Goal: Task Accomplishment & Management: Complete application form

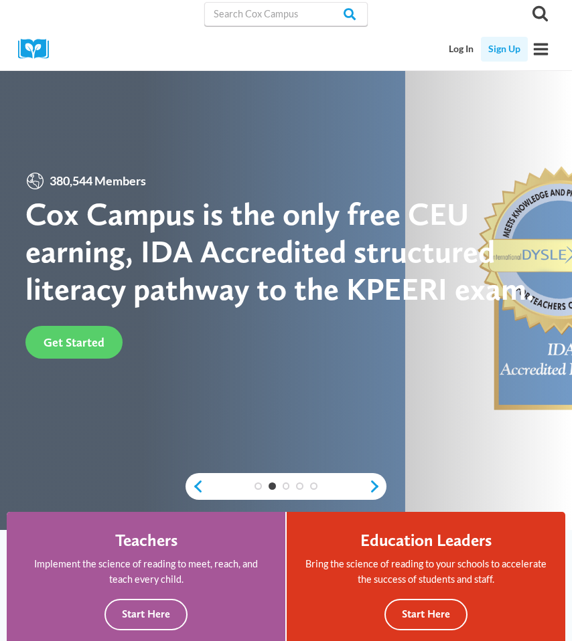
click at [501, 54] on link "Sign Up" at bounding box center [504, 49] width 47 height 25
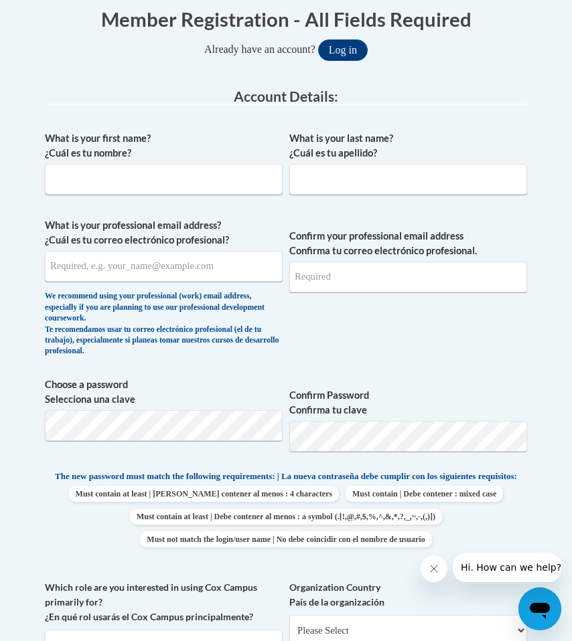
scroll to position [296, 0]
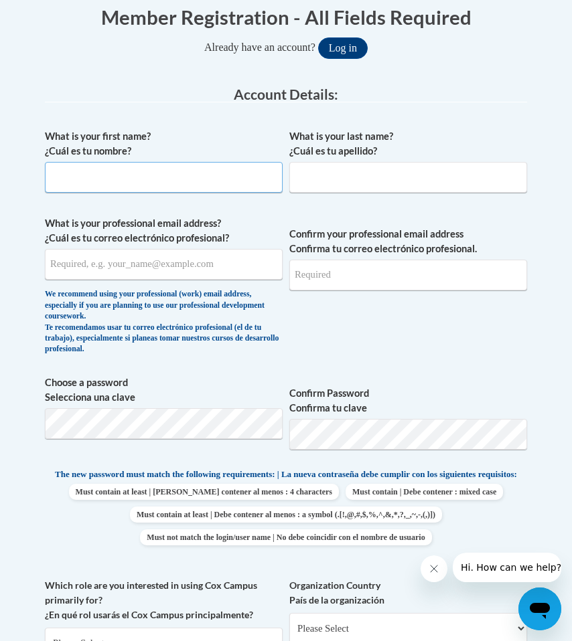
click at [90, 186] on input "What is your first name? ¿Cuál es tu nombre?" at bounding box center [164, 177] width 238 height 31
type input "[PERSON_NAME]"
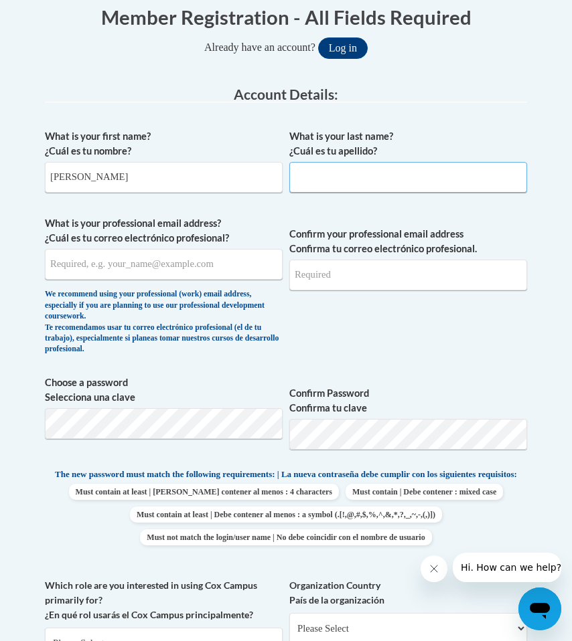
click at [323, 189] on input "What is your last name? ¿Cuál es tu apellido?" at bounding box center [408, 177] width 238 height 31
type input "[PERSON_NAME]"
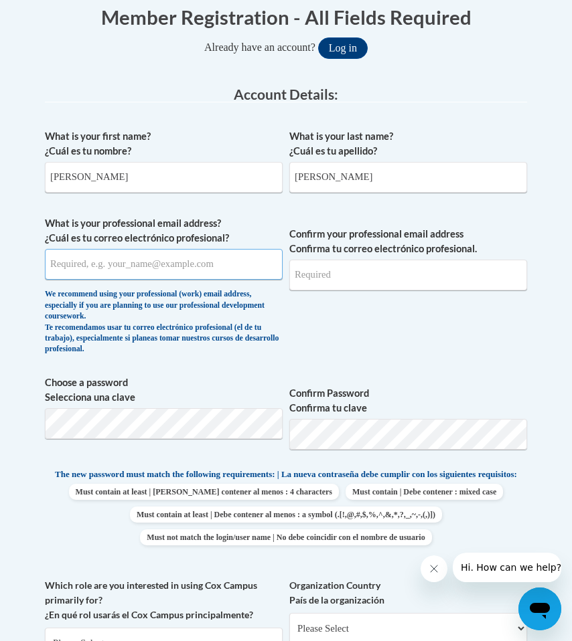
click at [145, 269] on input "What is your professional email address? ¿Cuál es tu correo electrónico profesi…" at bounding box center [164, 264] width 238 height 31
drag, startPoint x: 208, startPoint y: 285, endPoint x: 81, endPoint y: 278, distance: 127.3
click at [81, 278] on input "[EMAIL_ADDRESS][DOMAIN_NAME]" at bounding box center [164, 264] width 238 height 31
type input "[EMAIL_ADDRESS][DOMAIN_NAME]"
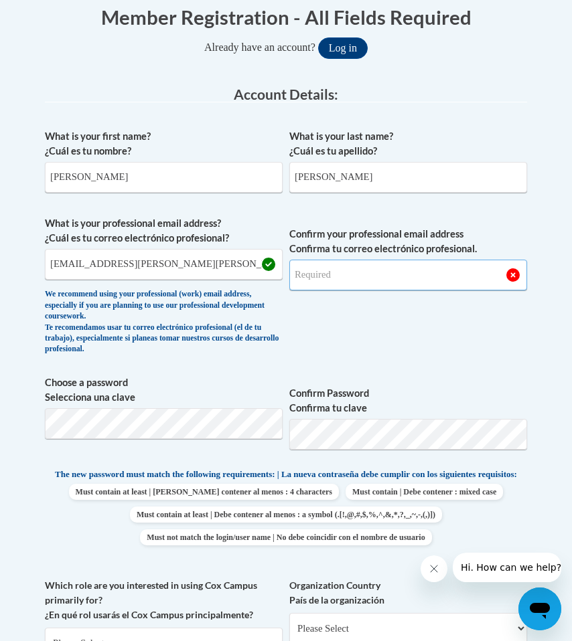
click at [311, 284] on input "Confirm your professional email address Confirma tu correo electrónico profesio…" at bounding box center [408, 275] width 238 height 31
type input "[EMAIL_ADDRESS][DOMAIN_NAME]"
click at [366, 362] on span "Confirm your professional email address Confirma tu correo electrónico profesio…" at bounding box center [408, 289] width 238 height 146
click at [469, 381] on div "What is your first name? ¿Cuál es tu nombre? Blake What is your last name? ¿Cuá…" at bounding box center [286, 468] width 482 height 692
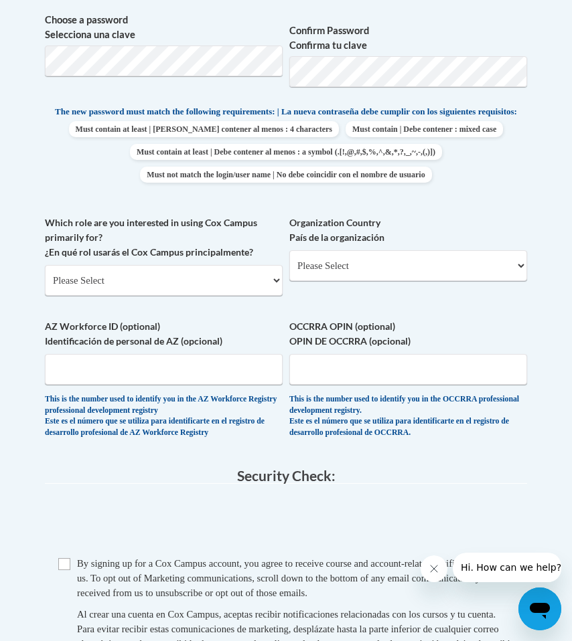
scroll to position [681, 0]
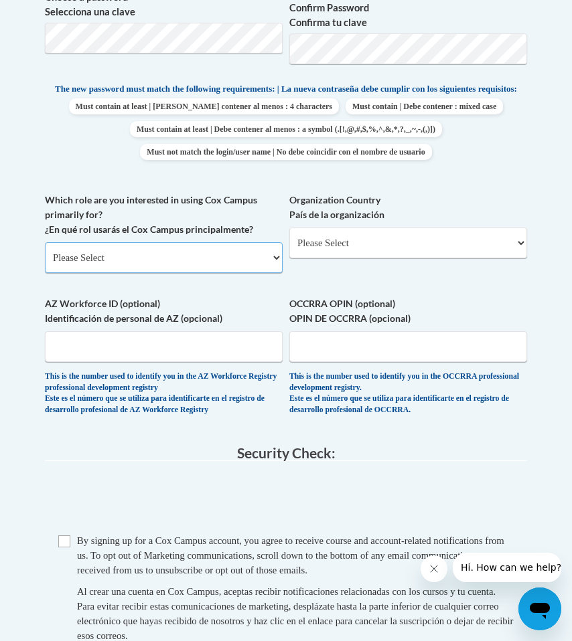
click at [250, 273] on select "Please Select College/University | Colegio/Universidad Community/Nonprofit Part…" at bounding box center [164, 257] width 238 height 31
select select "fbf2d438-af2f-41f8-98f1-81c410e29de3"
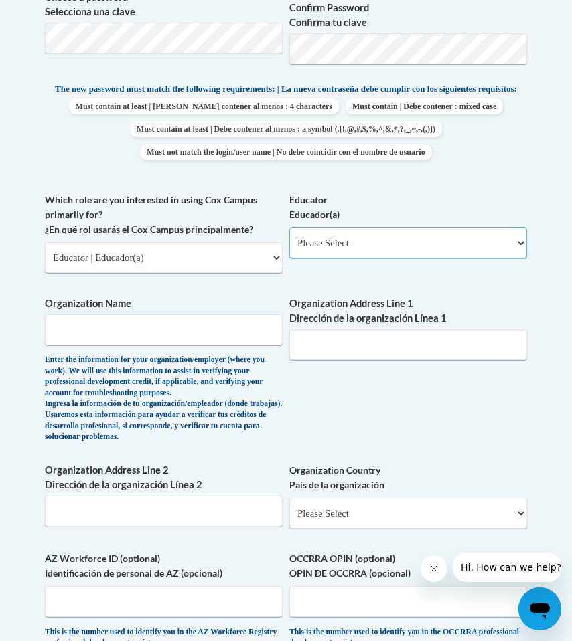
click at [369, 258] on select "Please Select Early Learning/Daycare Teacher/Family Home Care Provider | Maestr…" at bounding box center [408, 243] width 238 height 31
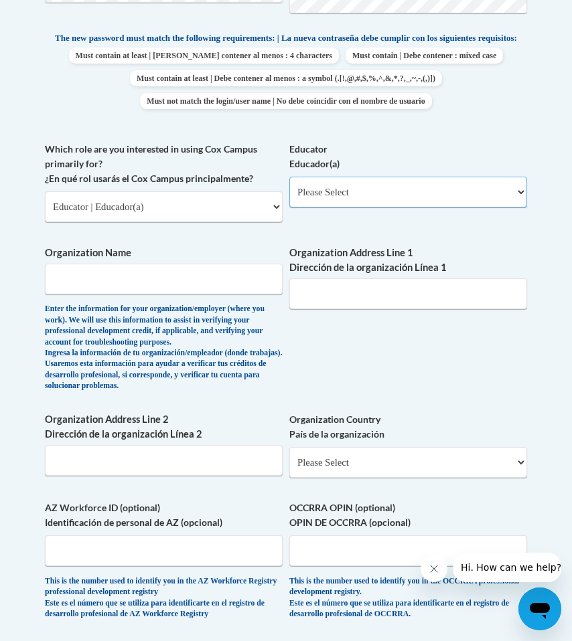
scroll to position [734, 0]
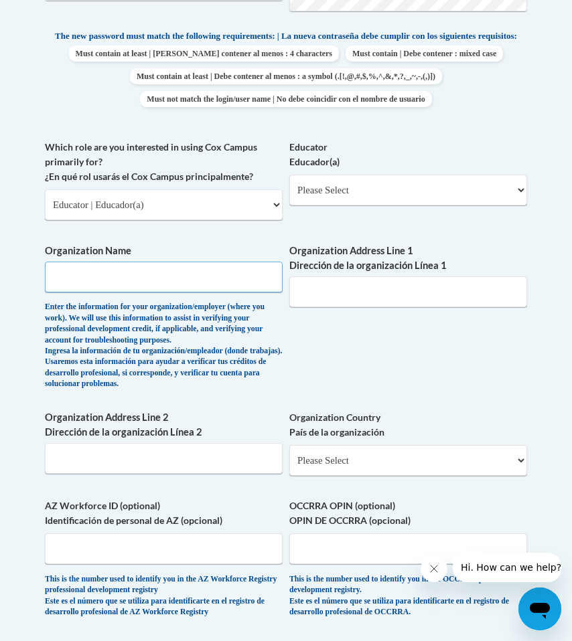
click at [226, 292] on input "Organization Name" at bounding box center [164, 277] width 238 height 31
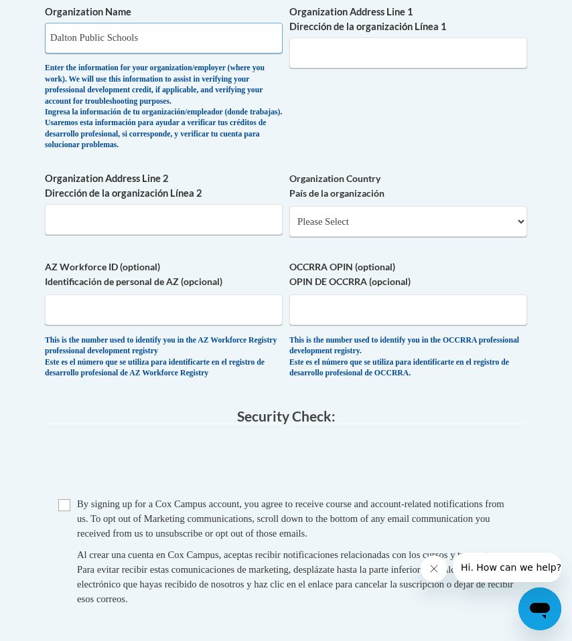
scroll to position [975, 0]
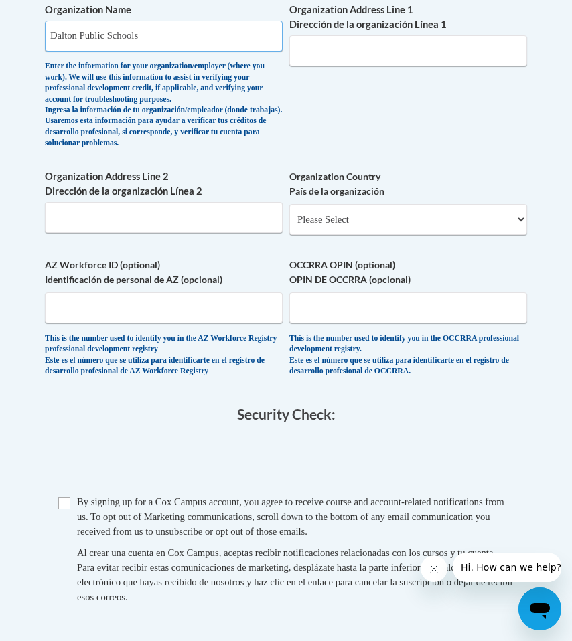
type input "Dalton Public Schools"
click at [393, 235] on select "Please Select United States | Estados Unidos Outside of the United States | Fue…" at bounding box center [408, 219] width 238 height 31
select select "ad49bcad-a171-4b2e-b99c-48b446064914"
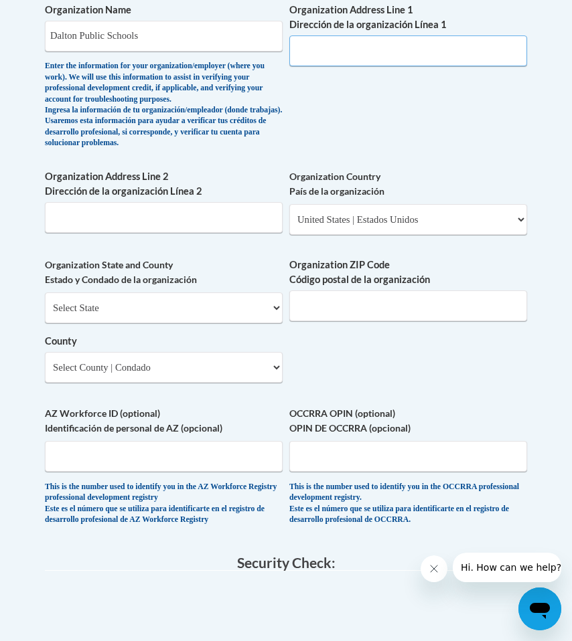
click at [355, 66] on input "Organization Address Line 1 Dirección de la organización Línea 1" at bounding box center [408, 50] width 238 height 31
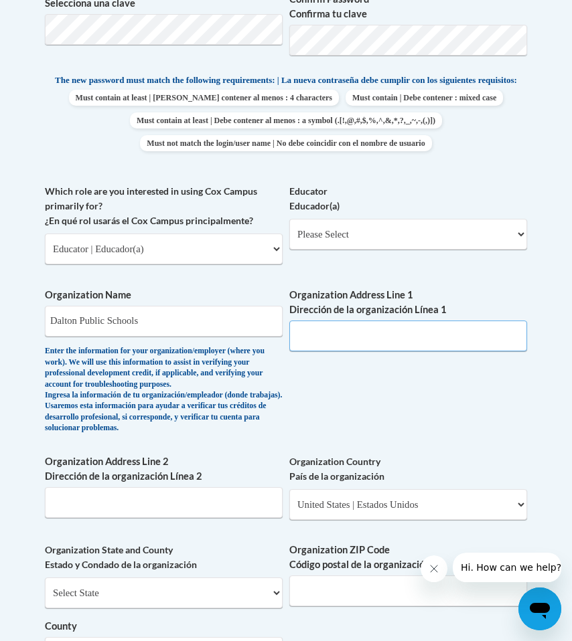
scroll to position [680, 0]
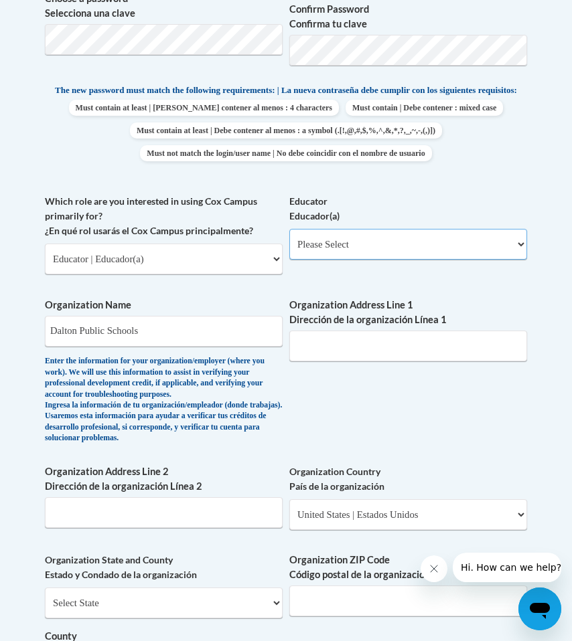
click at [381, 260] on select "Please Select Early Learning/Daycare Teacher/Family Home Care Provider | Maestr…" at bounding box center [408, 244] width 238 height 31
click at [342, 260] on select "Please Select Early Learning/Daycare Teacher/Family Home Care Provider | Maestr…" at bounding box center [408, 244] width 238 height 31
select select "67563ca1-16dc-4830-a7b3-94a34bed3689"
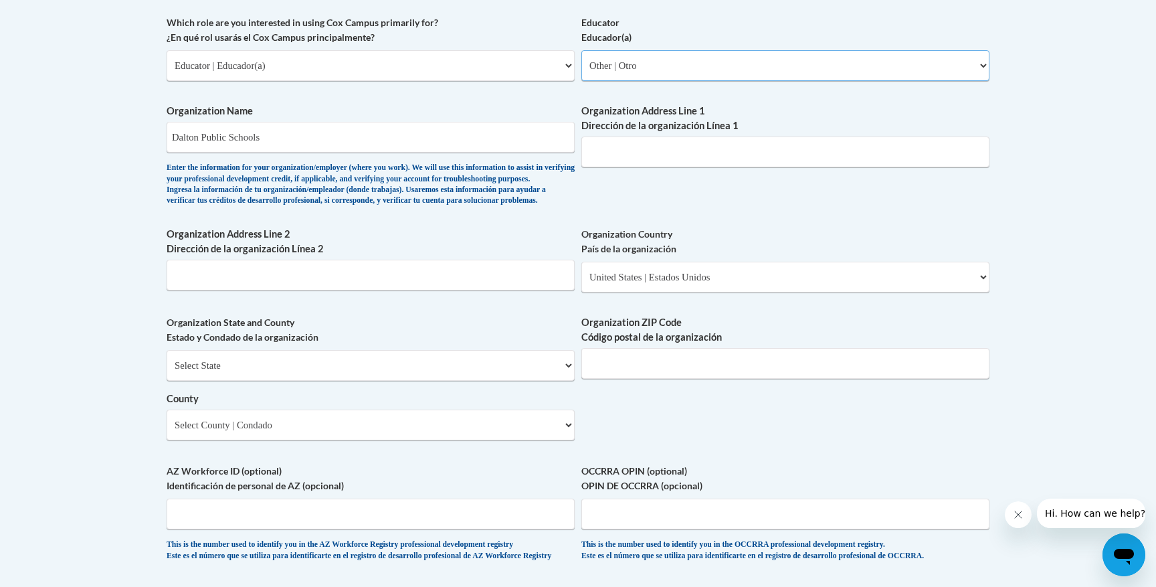
scroll to position [797, 0]
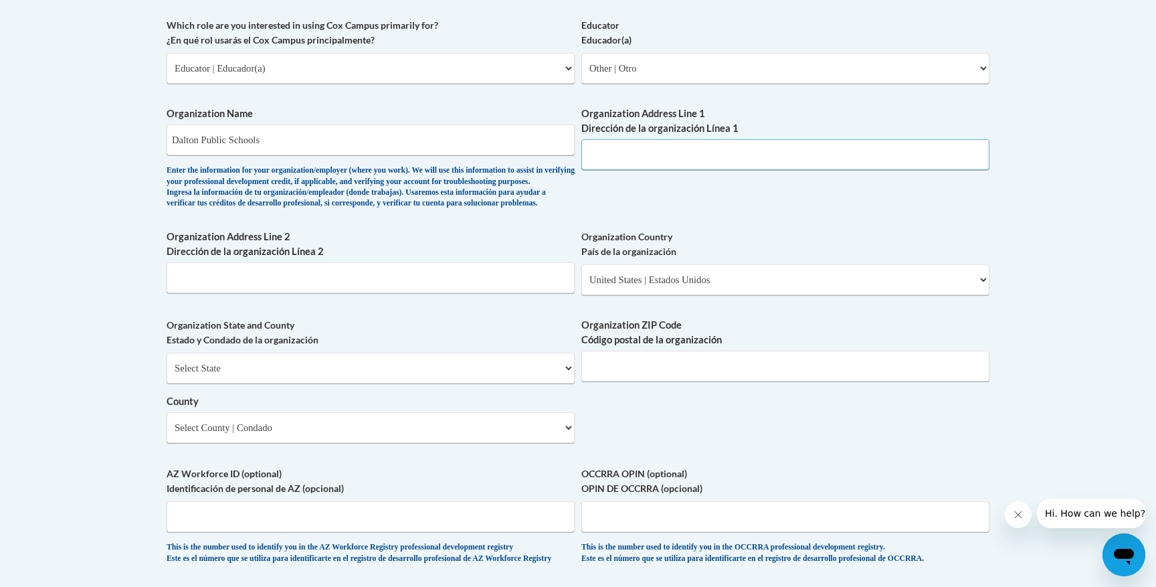
click at [571, 159] on input "Organization Address Line 1 Dirección de la organización Línea 1" at bounding box center [786, 154] width 408 height 31
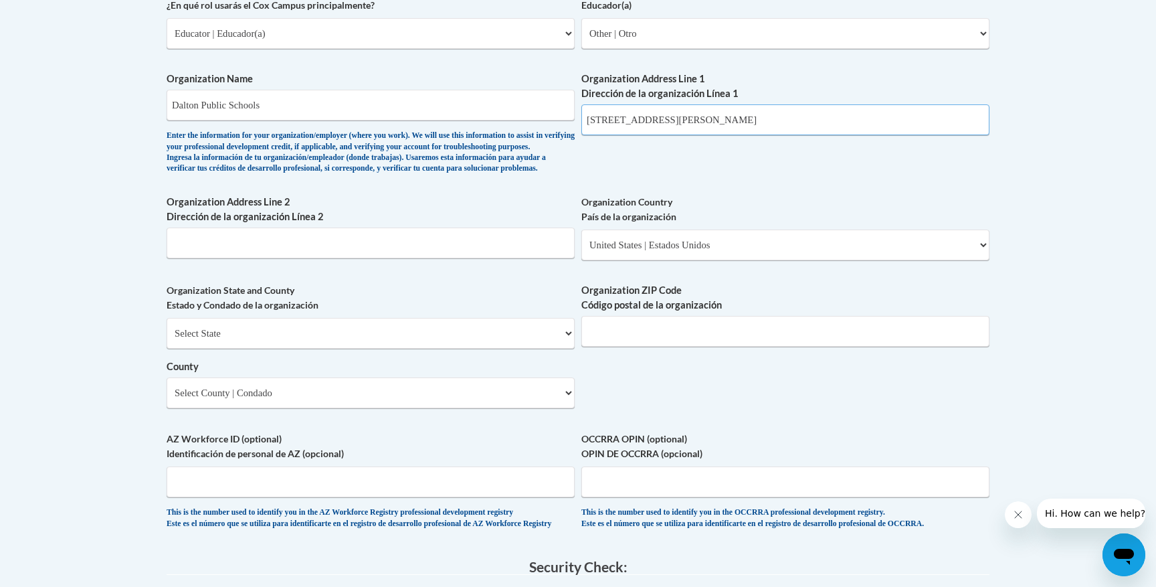
scroll to position [839, 0]
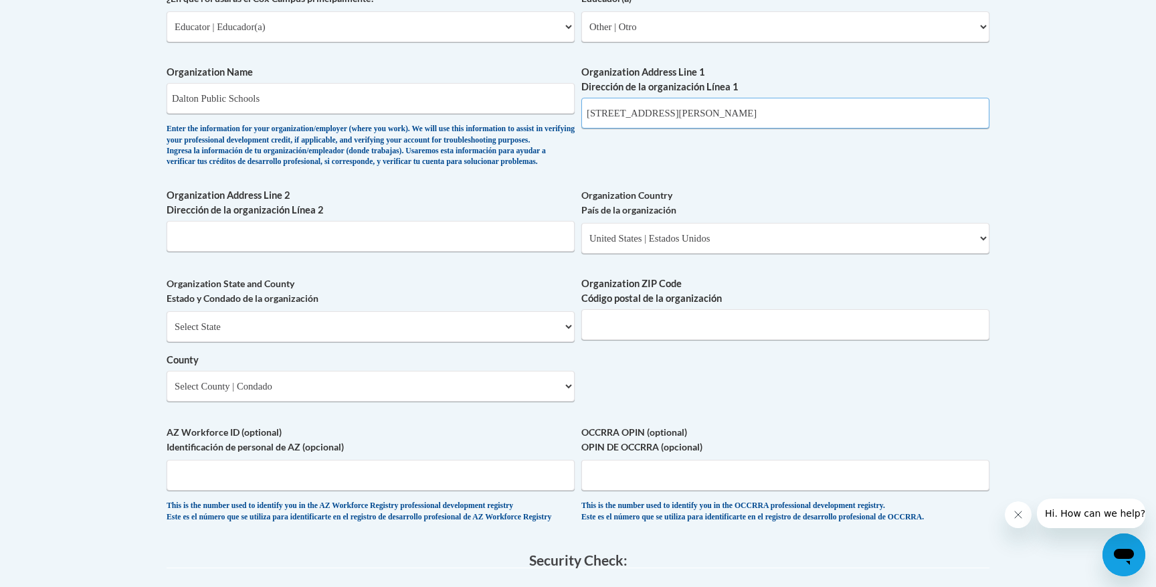
click at [571, 114] on input "300 W Waugh St, Dalton, GA 30720" at bounding box center [786, 113] width 408 height 31
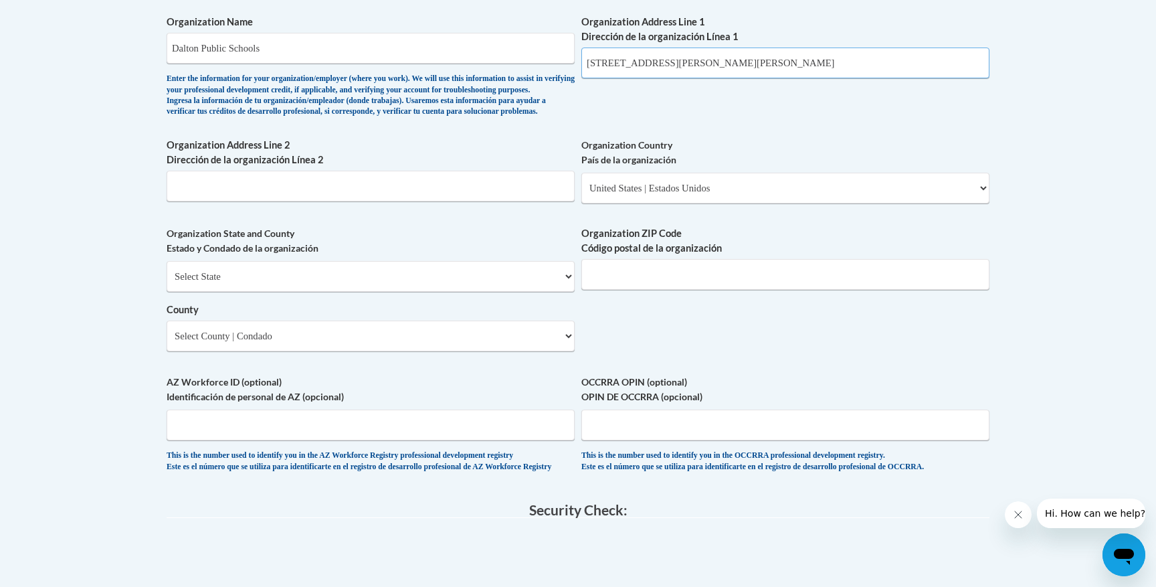
scroll to position [888, 0]
click at [571, 69] on input "300 W Waugh St, Dalton" at bounding box center [786, 63] width 408 height 31
drag, startPoint x: 681, startPoint y: 62, endPoint x: 566, endPoint y: 62, distance: 115.1
click at [566, 62] on div "What is your first name? ¿Cuál es tu nombre? Blake What is your last name? ¿Cuá…" at bounding box center [578, 1] width 823 height 970
type input "300 W Waugh St"
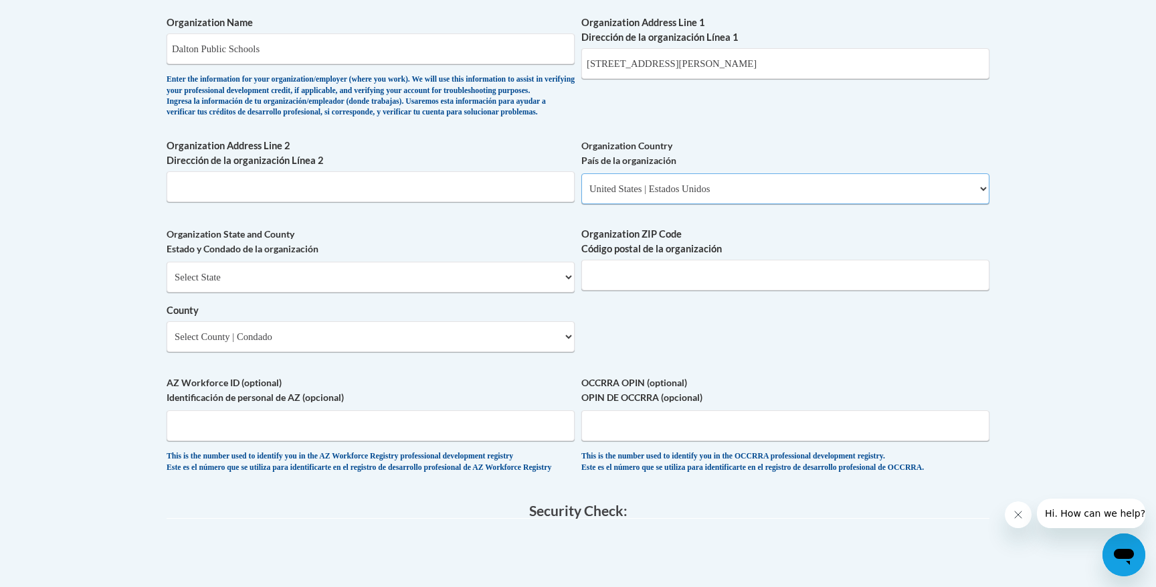
click at [571, 204] on select "Please Select United States | Estados Unidos Outside of the United States | Fue…" at bounding box center [786, 188] width 408 height 31
click at [418, 292] on select "Select State Alabama Alaska Arizona Arkansas California Colorado Connecticut De…" at bounding box center [371, 277] width 408 height 31
select select "[US_STATE]"
click at [571, 290] on input "Organization ZIP Code Código postal de la organización" at bounding box center [786, 275] width 408 height 31
type input "30720"
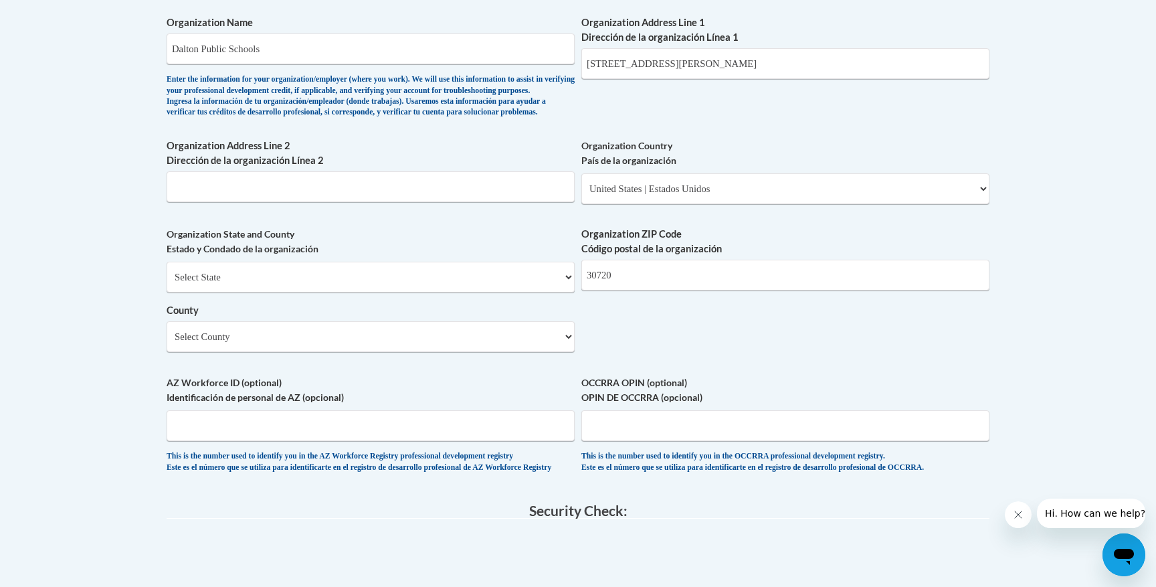
click at [571, 381] on div "What is your first name? ¿Cuál es tu nombre? Blake What is your last name? ¿Cuá…" at bounding box center [578, 1] width 823 height 970
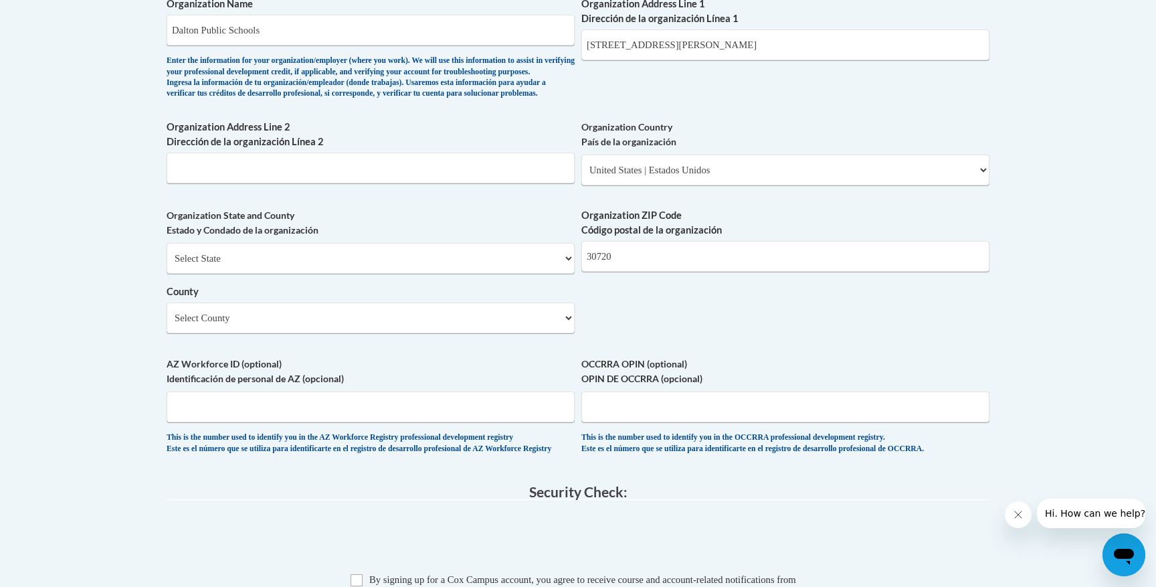
scroll to position [916, 0]
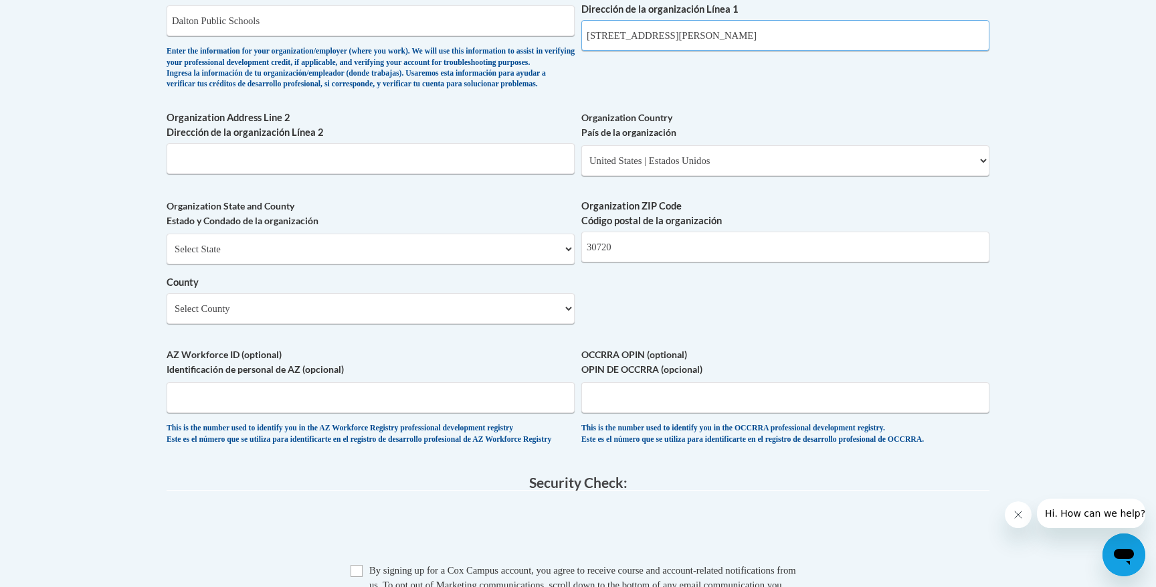
click at [571, 41] on input "300 W Waugh St" at bounding box center [786, 35] width 408 height 31
type input "[STREET_ADDRESS]"
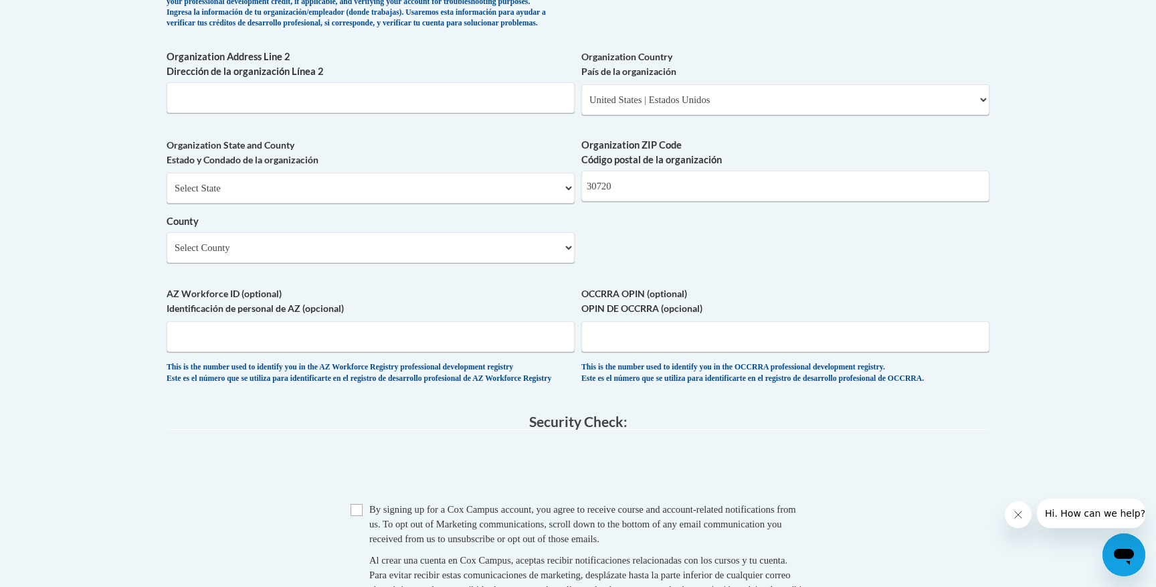
scroll to position [987, 0]
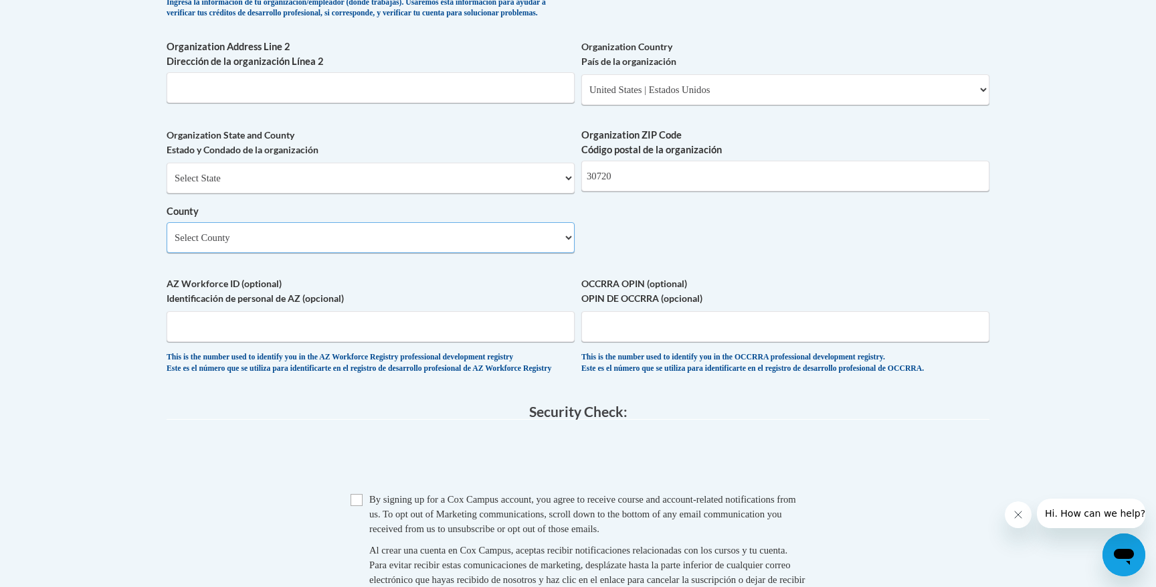
click at [470, 253] on select "Select County Appling Atkinson Bacon Baker Baldwin Banks Barrow Bartow Ben Hill…" at bounding box center [371, 237] width 408 height 31
select select "Whitfield"
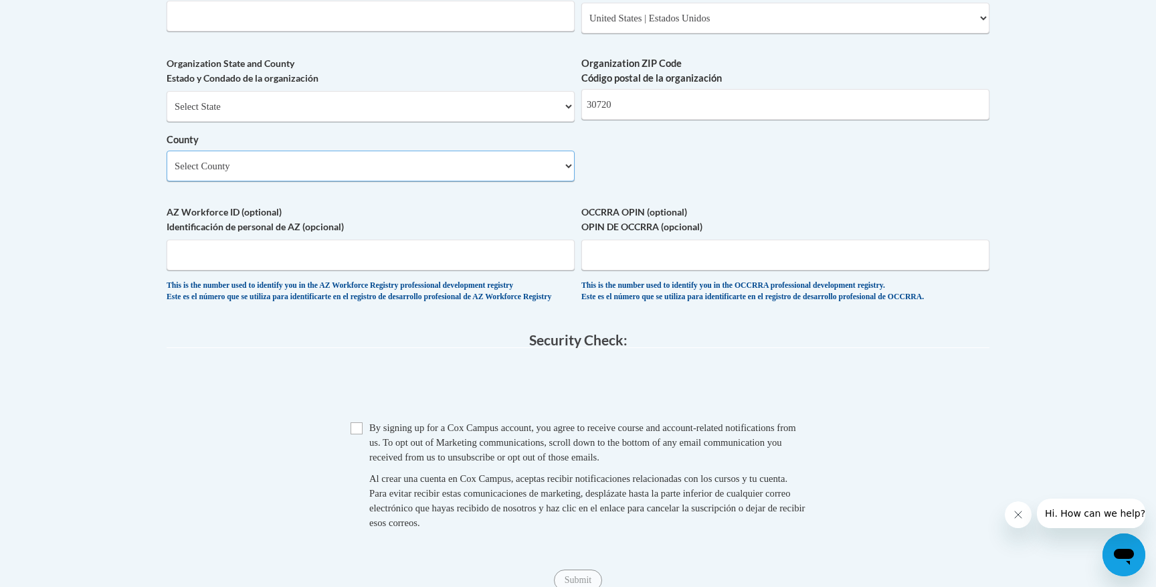
scroll to position [1078, 0]
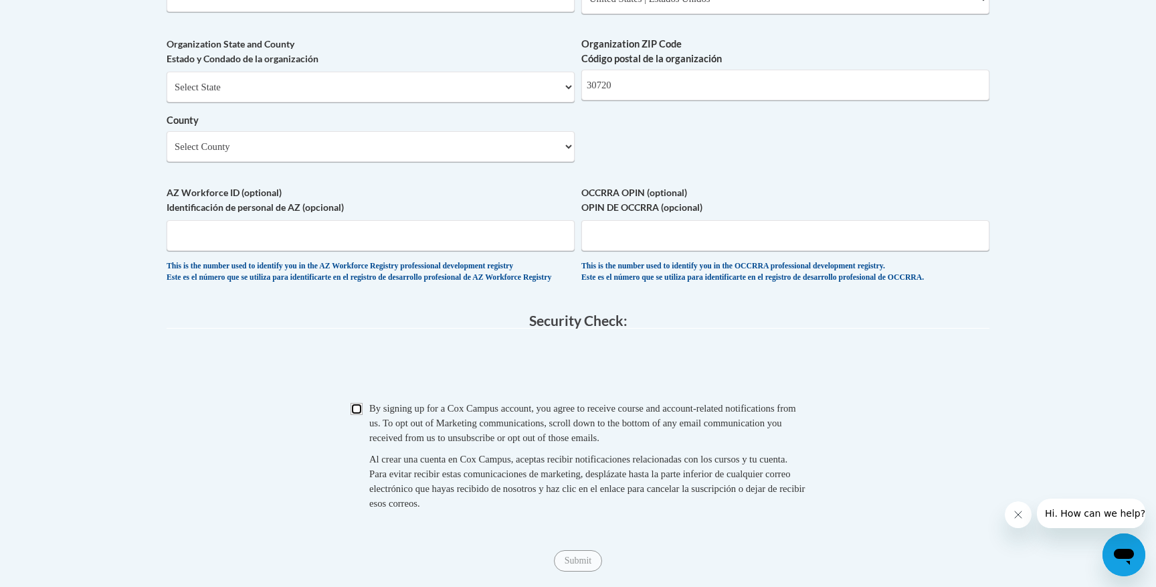
click at [362, 415] on input "Checkbox" at bounding box center [357, 409] width 12 height 12
checkbox input "true"
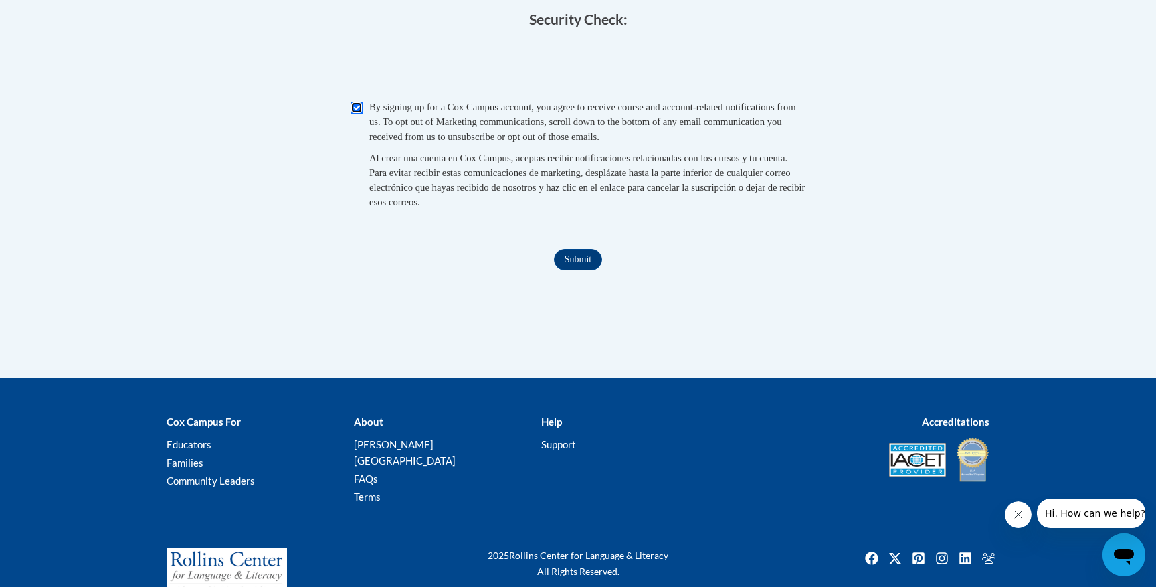
scroll to position [1391, 0]
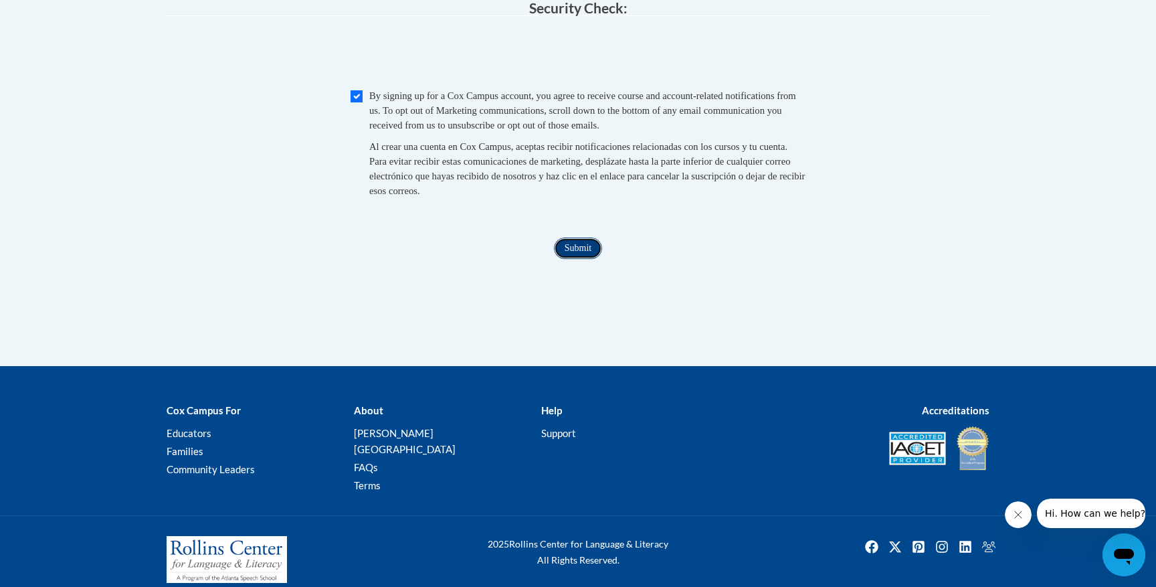
click at [566, 259] on input "Submit" at bounding box center [578, 248] width 48 height 21
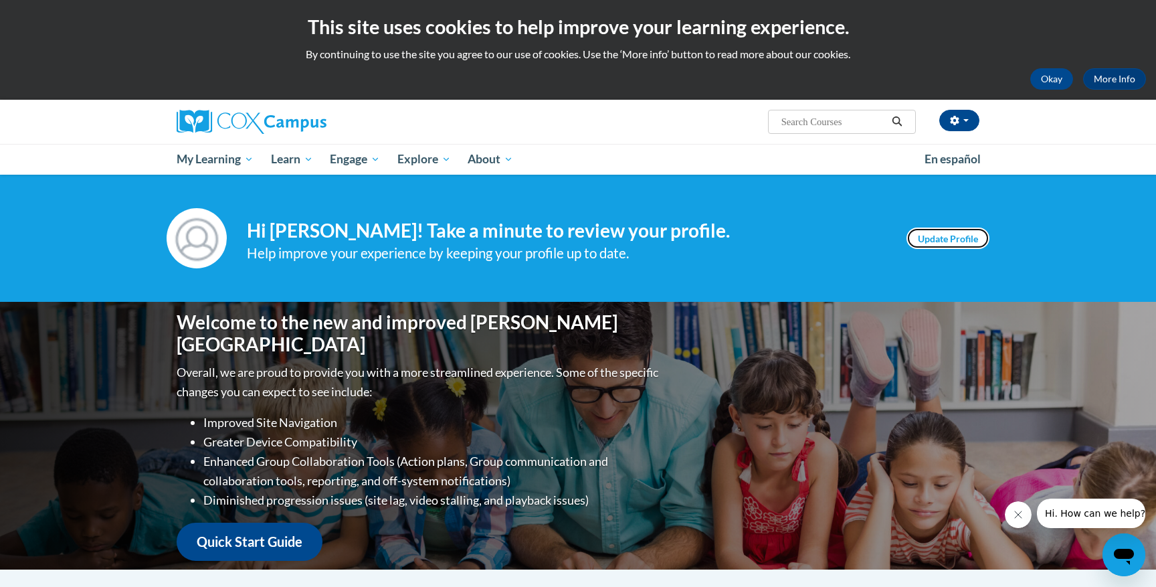
click at [973, 232] on link "Update Profile" at bounding box center [948, 238] width 83 height 21
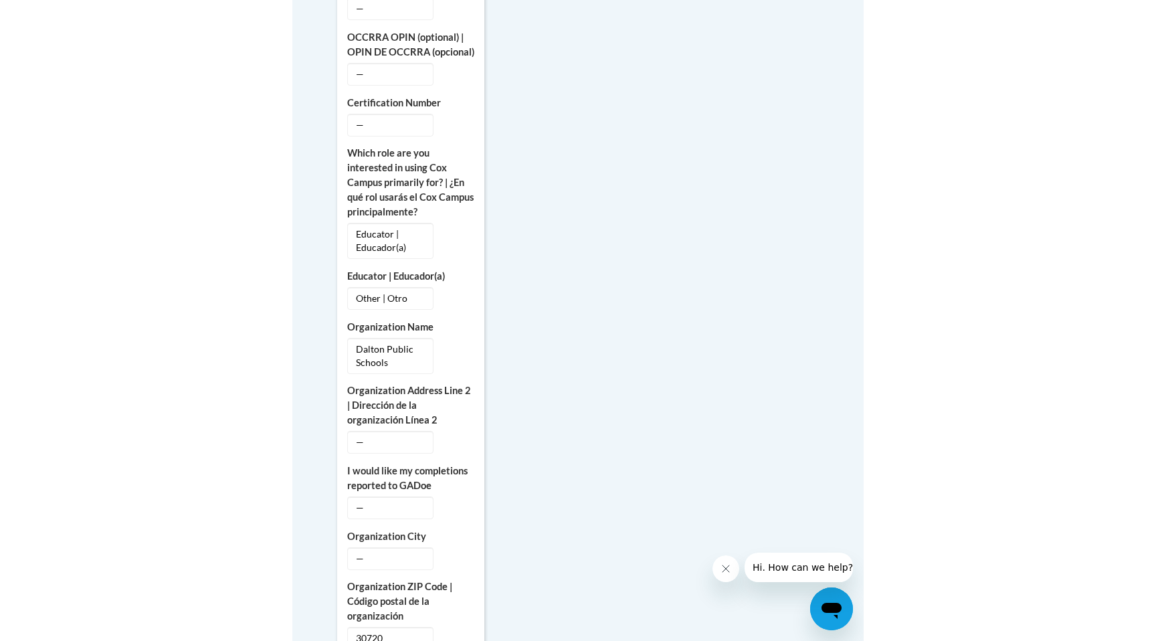
scroll to position [805, 0]
